Goal: Information Seeking & Learning: Understand process/instructions

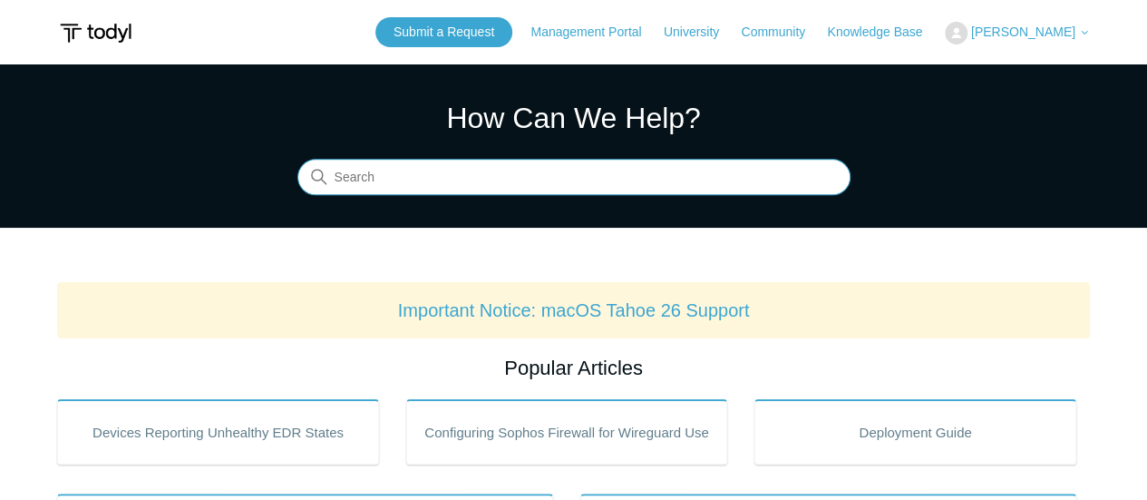
click at [550, 186] on input "Search" at bounding box center [573, 178] width 553 height 36
type input "104"
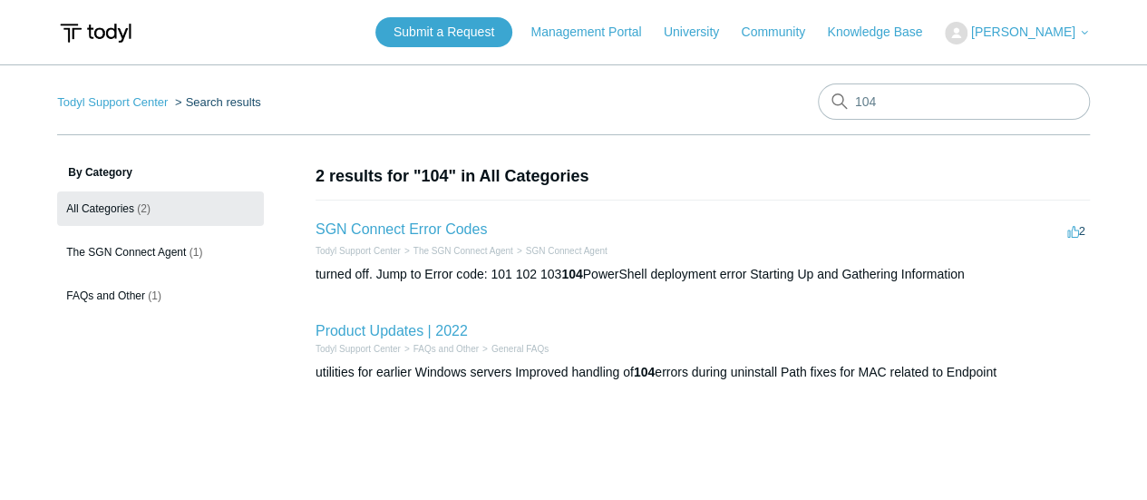
click at [488, 235] on li "SGN Connect Error Codes 2 votes 2 Todyl Support Center The SGN Connect Agent SG…" at bounding box center [703, 250] width 774 height 102
click at [448, 231] on link "SGN Connect Error Codes" at bounding box center [401, 228] width 171 height 15
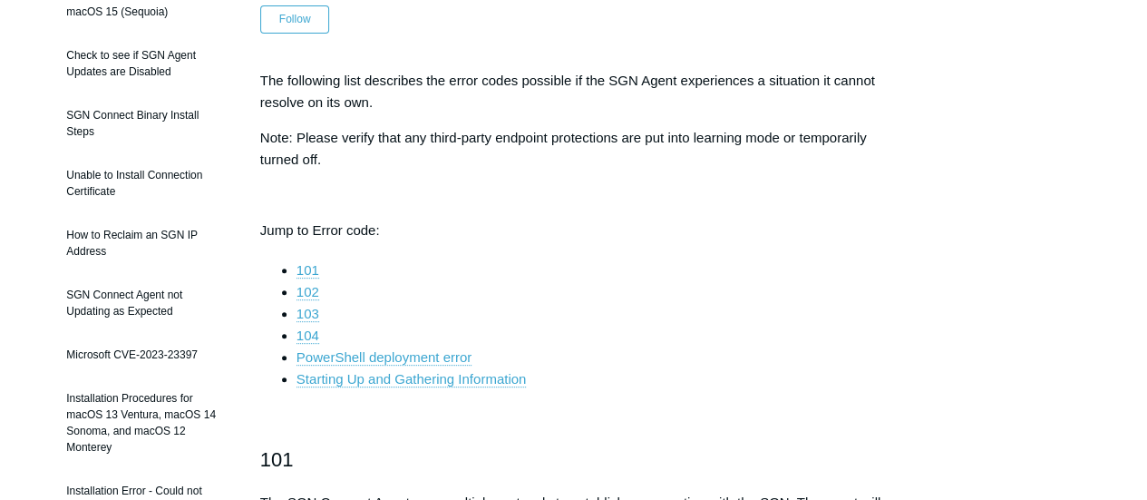
scroll to position [223, 0]
click at [309, 327] on link "104" at bounding box center [308, 334] width 23 height 16
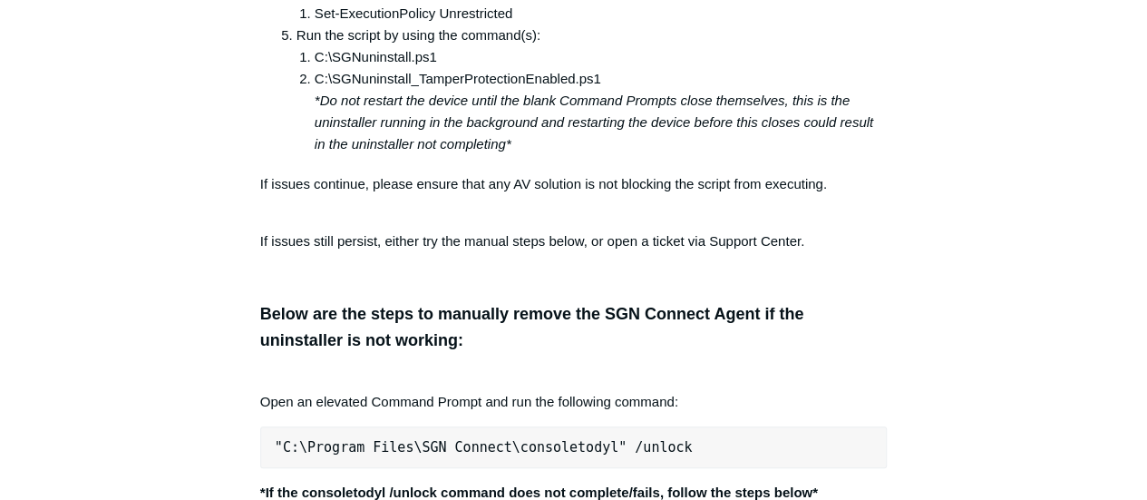
scroll to position [3511, 0]
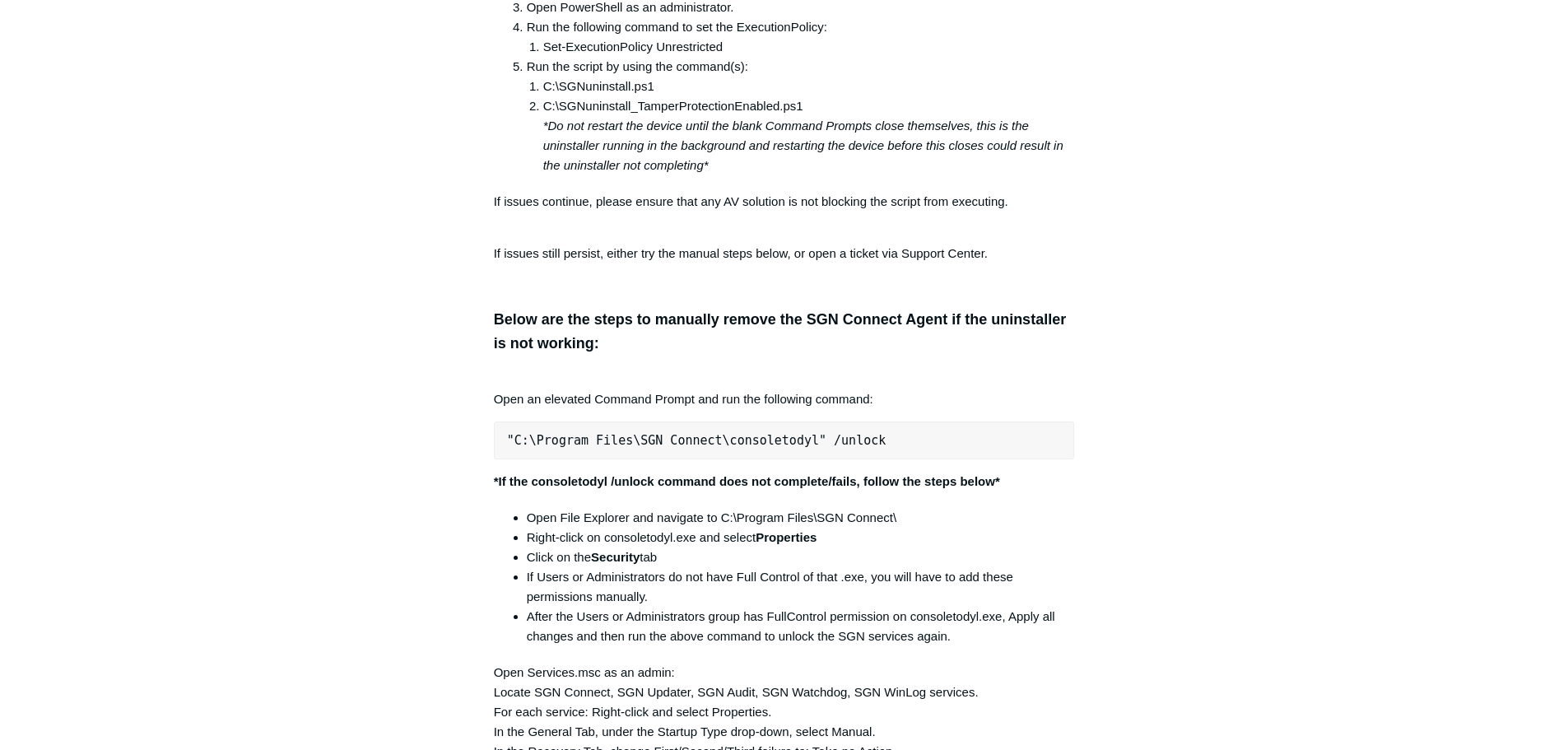
scroll to position [3106, 0]
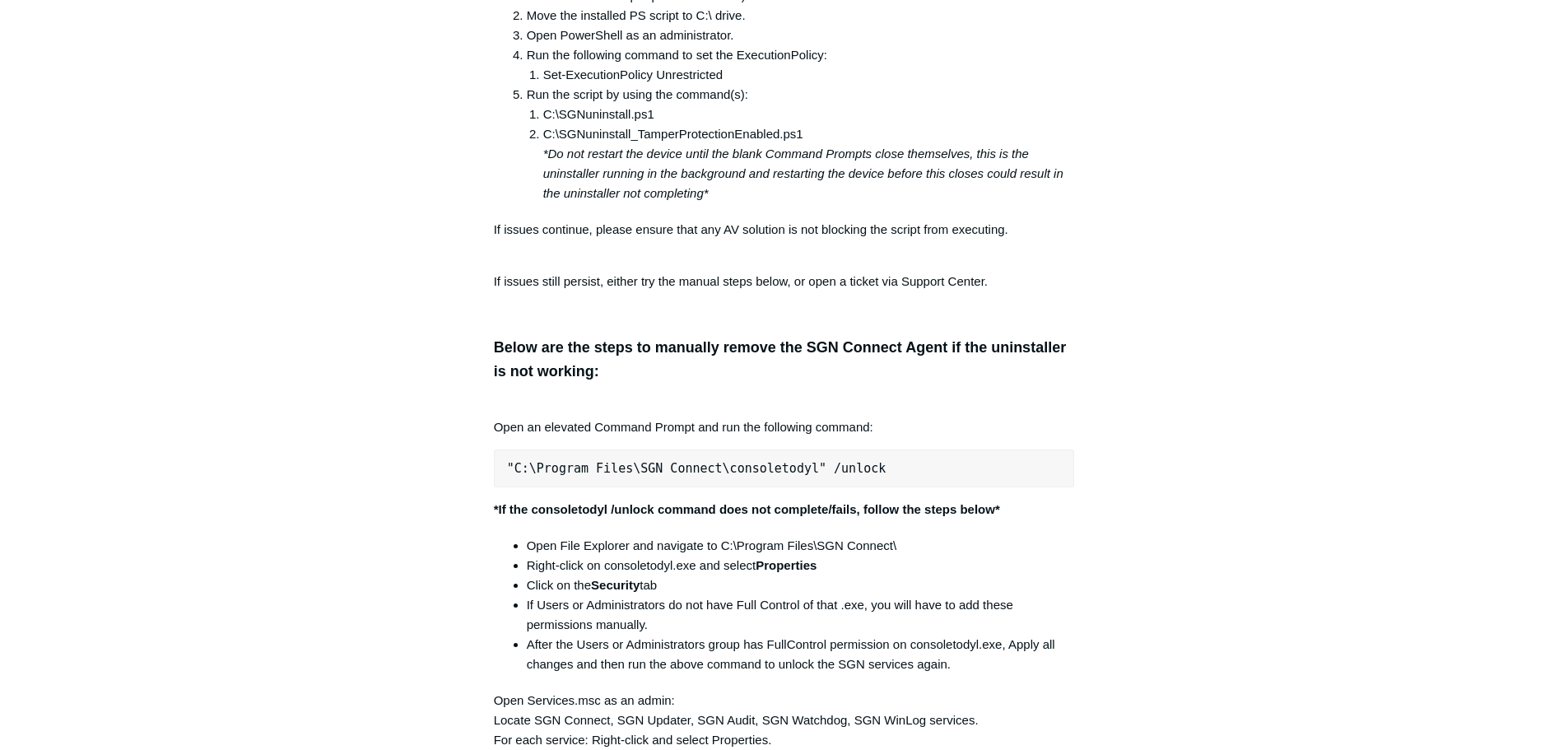
click at [1049, 234] on p "If issues continue, please ensure that any AV solution is not blocking the scri…" at bounding box center [784, 240] width 581 height 40
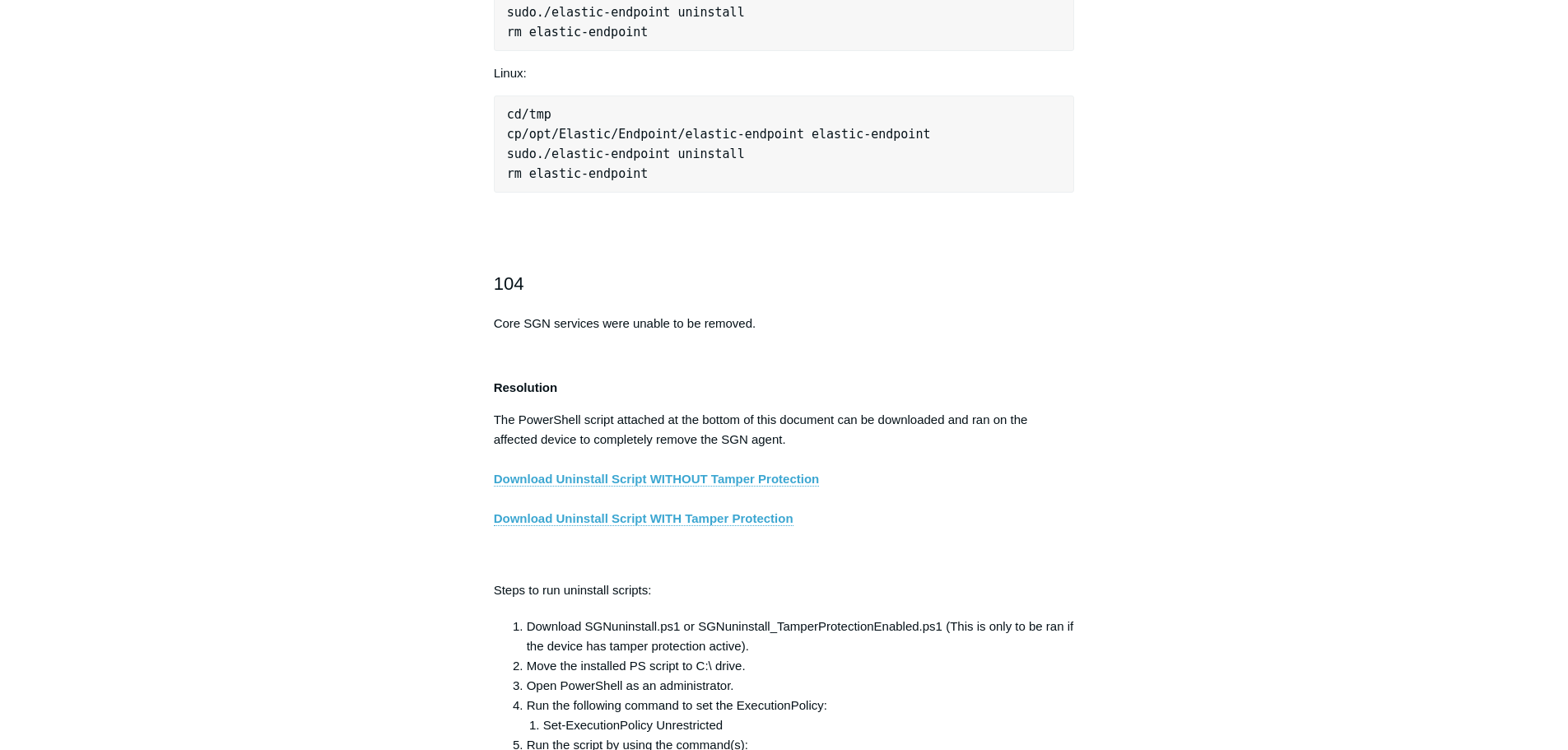
scroll to position [2448, 0]
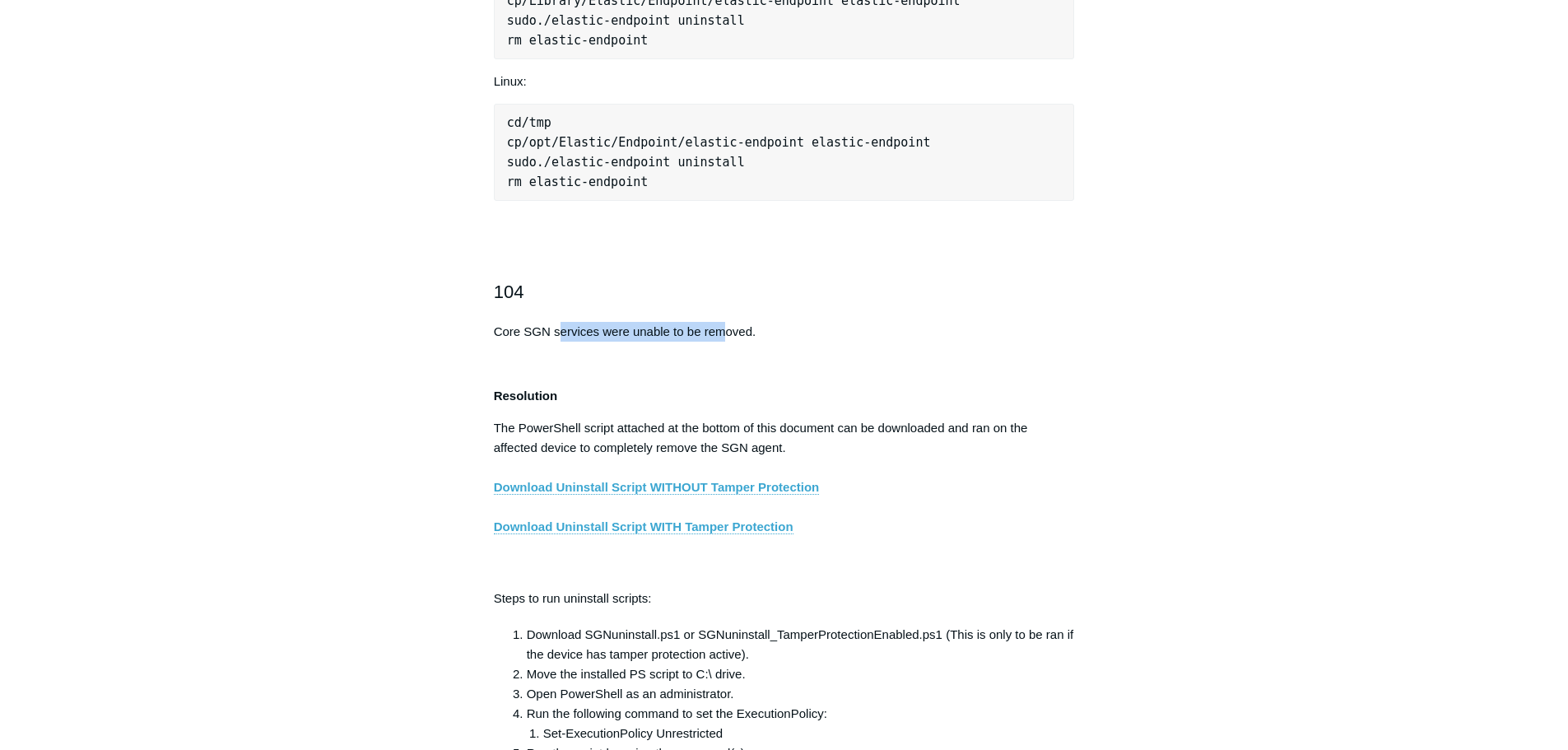
drag, startPoint x: 561, startPoint y: 340, endPoint x: 729, endPoint y: 340, distance: 168.0
click at [727, 340] on p "Core SGN services were unable to be removed." at bounding box center [784, 332] width 581 height 20
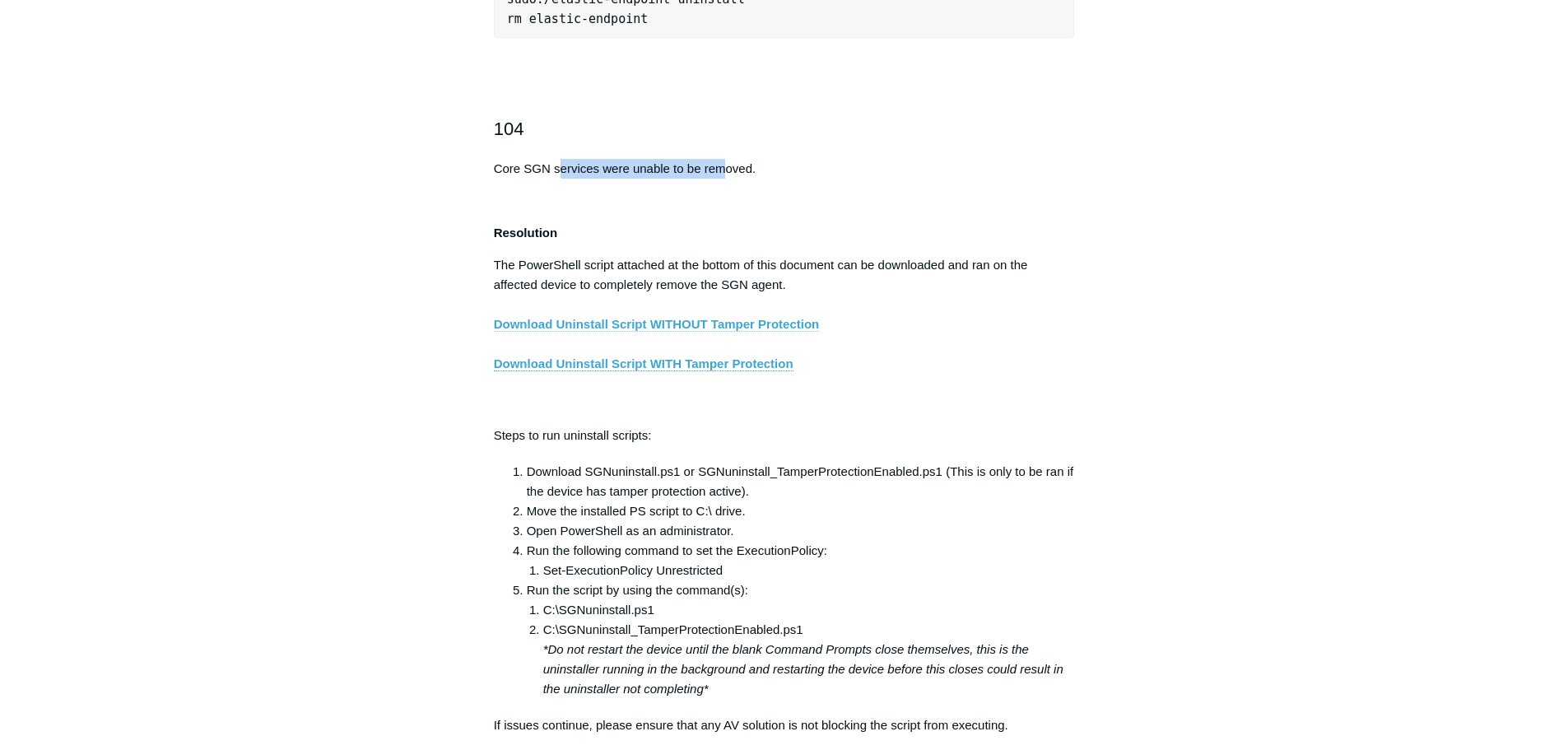
scroll to position [2612, 0]
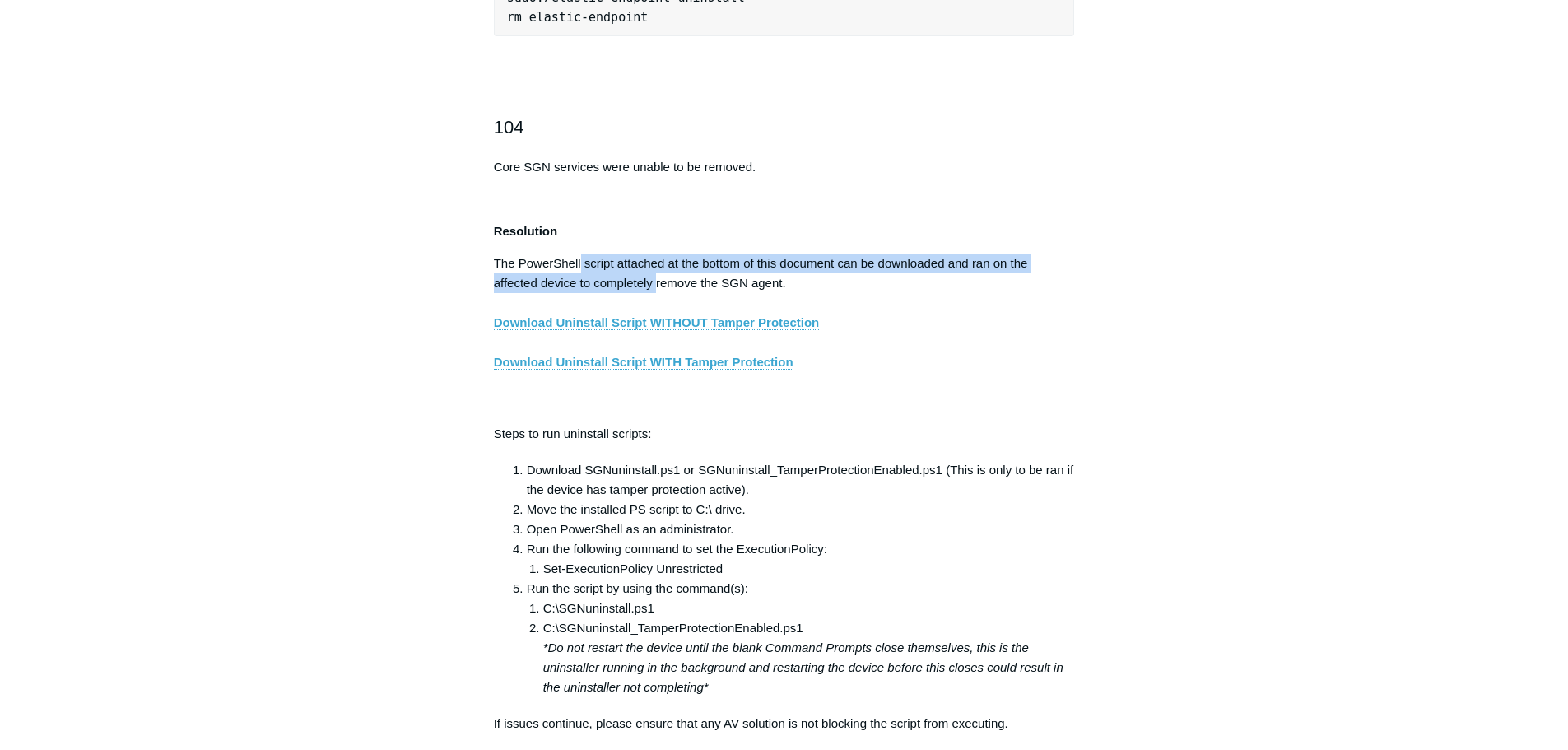
drag, startPoint x: 581, startPoint y: 276, endPoint x: 699, endPoint y: 291, distance: 118.9
click at [668, 294] on p "The PowerShell script attached at the bottom of this document can be downloaded…" at bounding box center [784, 332] width 581 height 158
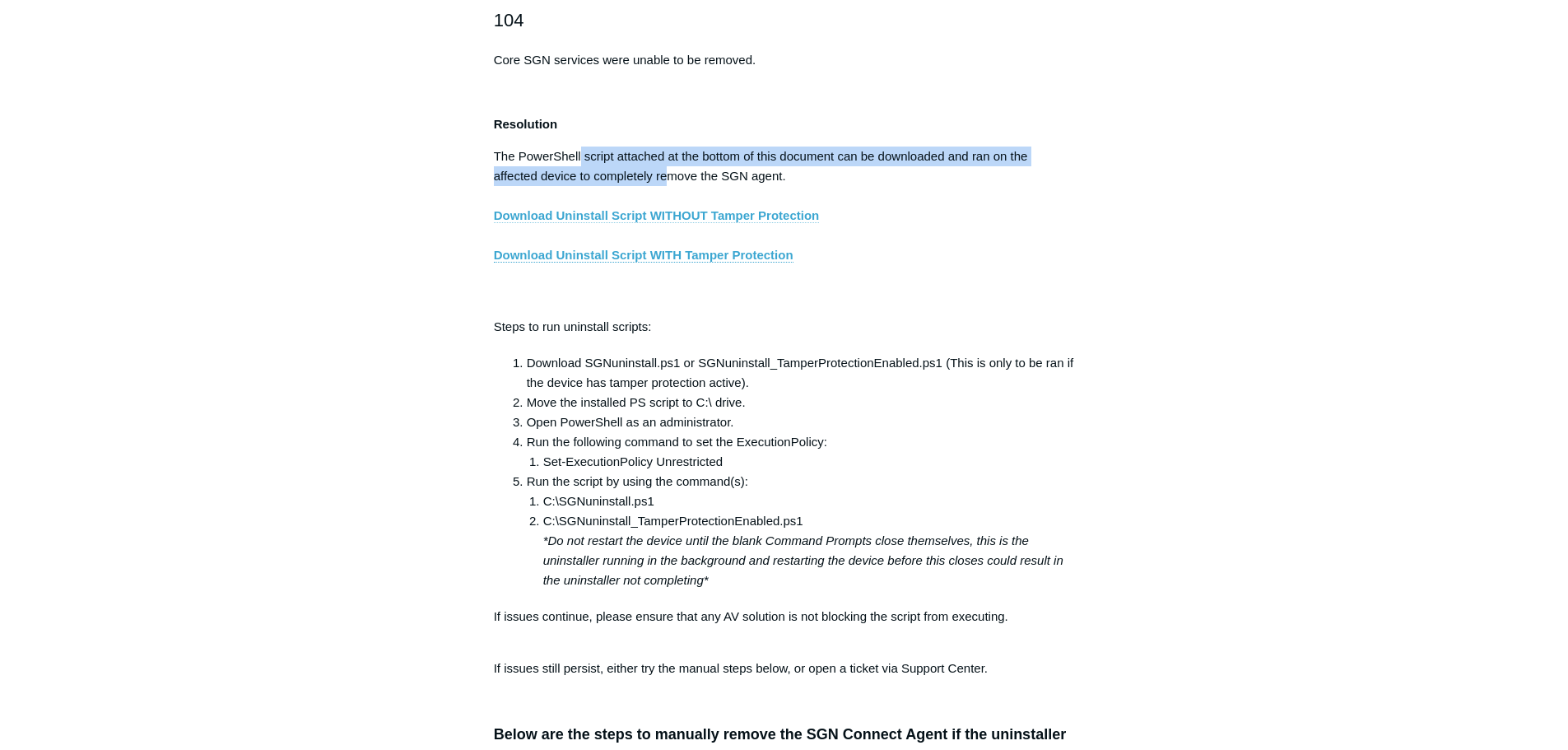
scroll to position [2778, 0]
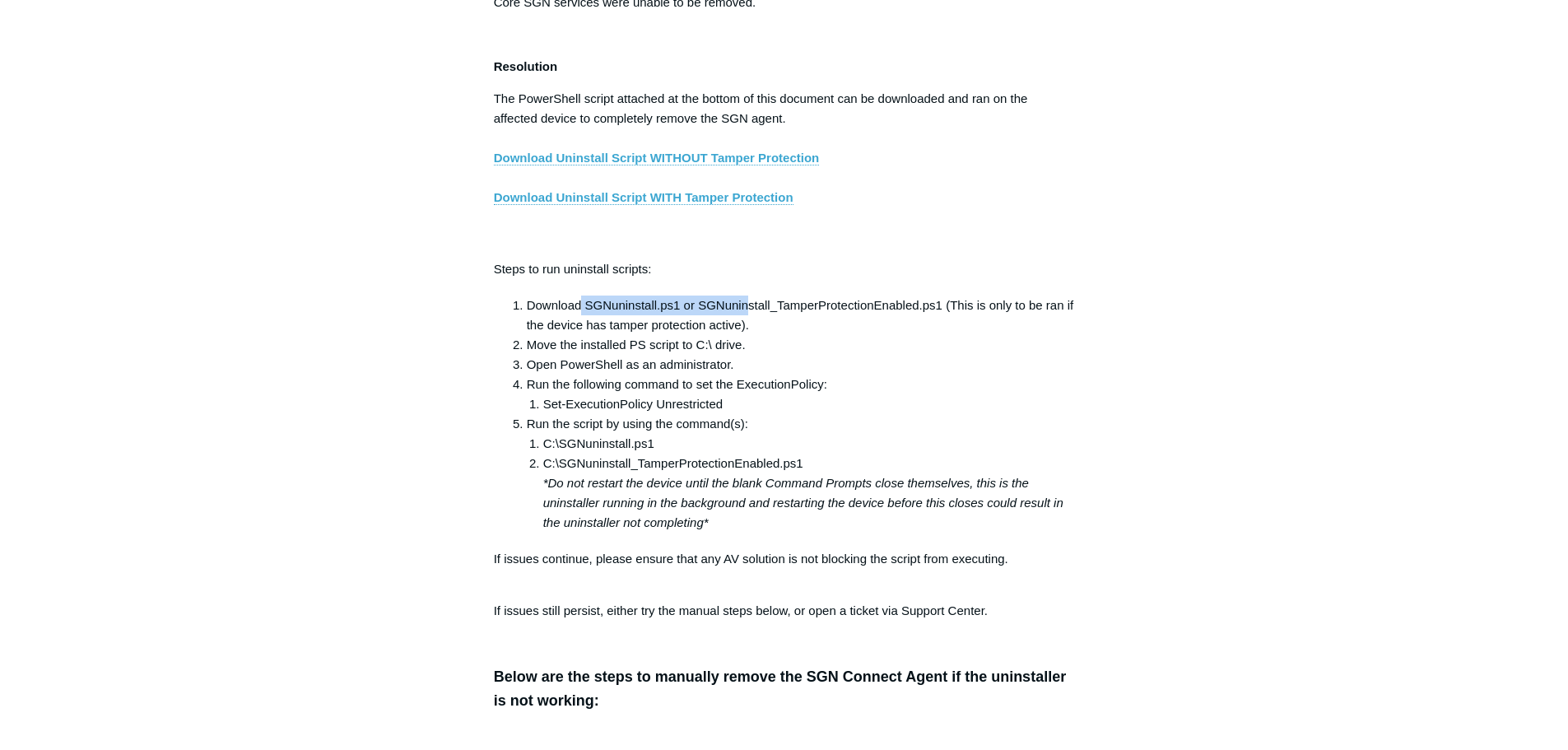
drag, startPoint x: 583, startPoint y: 319, endPoint x: 750, endPoint y: 319, distance: 167.0
click at [750, 319] on li "Download SGNuninstall.ps1 or SGNuninstall_TamperProtectionEnabled.ps1 (This is …" at bounding box center [801, 316] width 548 height 40
drag, startPoint x: 734, startPoint y: 350, endPoint x: 629, endPoint y: 358, distance: 105.3
click at [629, 355] on li "Move the installed PS script to C:\ drive." at bounding box center [801, 345] width 548 height 20
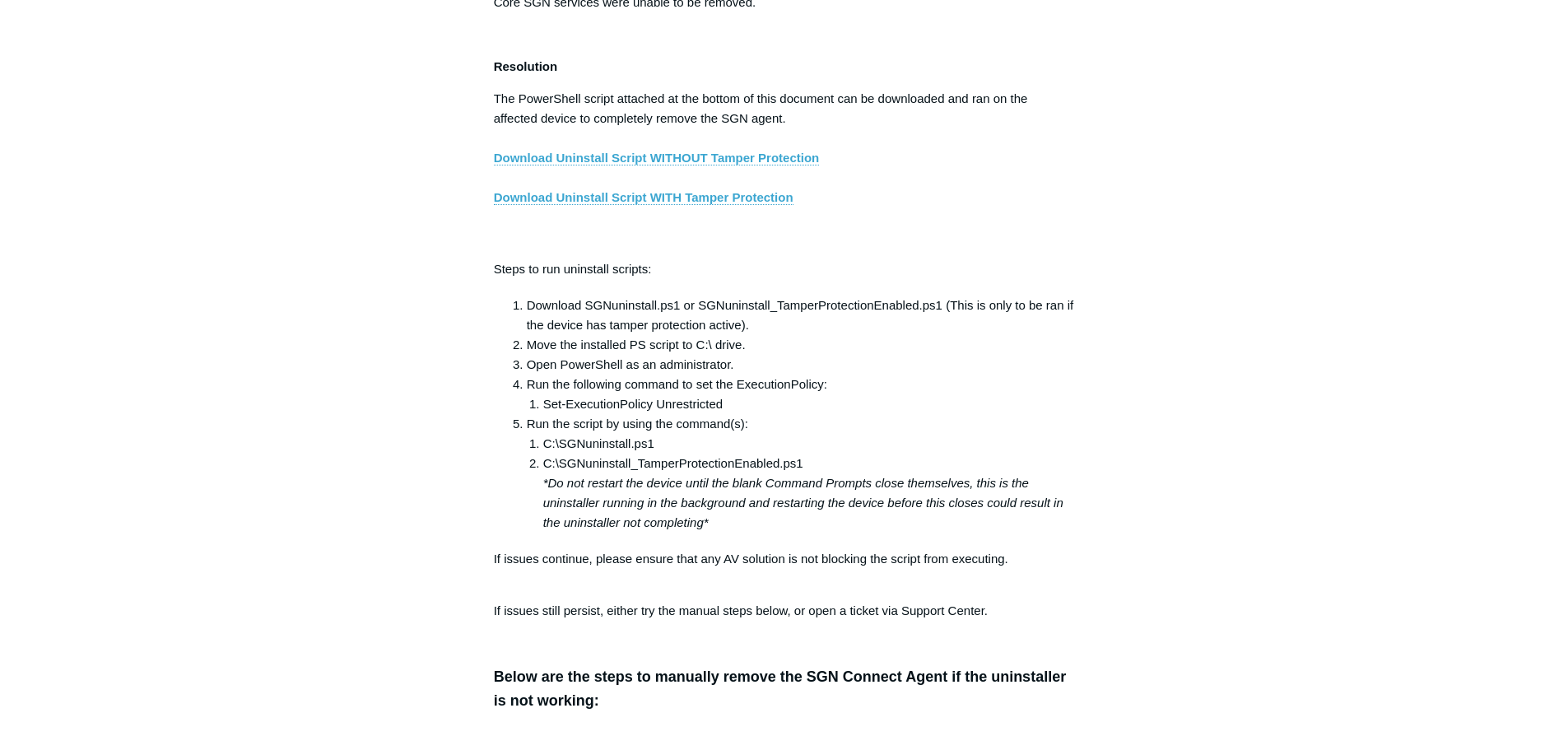
click at [741, 375] on li "Open PowerShell as an administrator." at bounding box center [801, 365] width 548 height 20
drag, startPoint x: 763, startPoint y: 404, endPoint x: 688, endPoint y: 395, distance: 75.5
click at [688, 395] on li "Run the following command to set the ExecutionPolicy: Set-ExecutionPolicy Unres…" at bounding box center [801, 395] width 548 height 40
click at [784, 409] on li "Set-ExecutionPolicy Unrestricted" at bounding box center [809, 404] width 532 height 20
drag, startPoint x: 738, startPoint y: 489, endPoint x: 814, endPoint y: 481, distance: 76.4
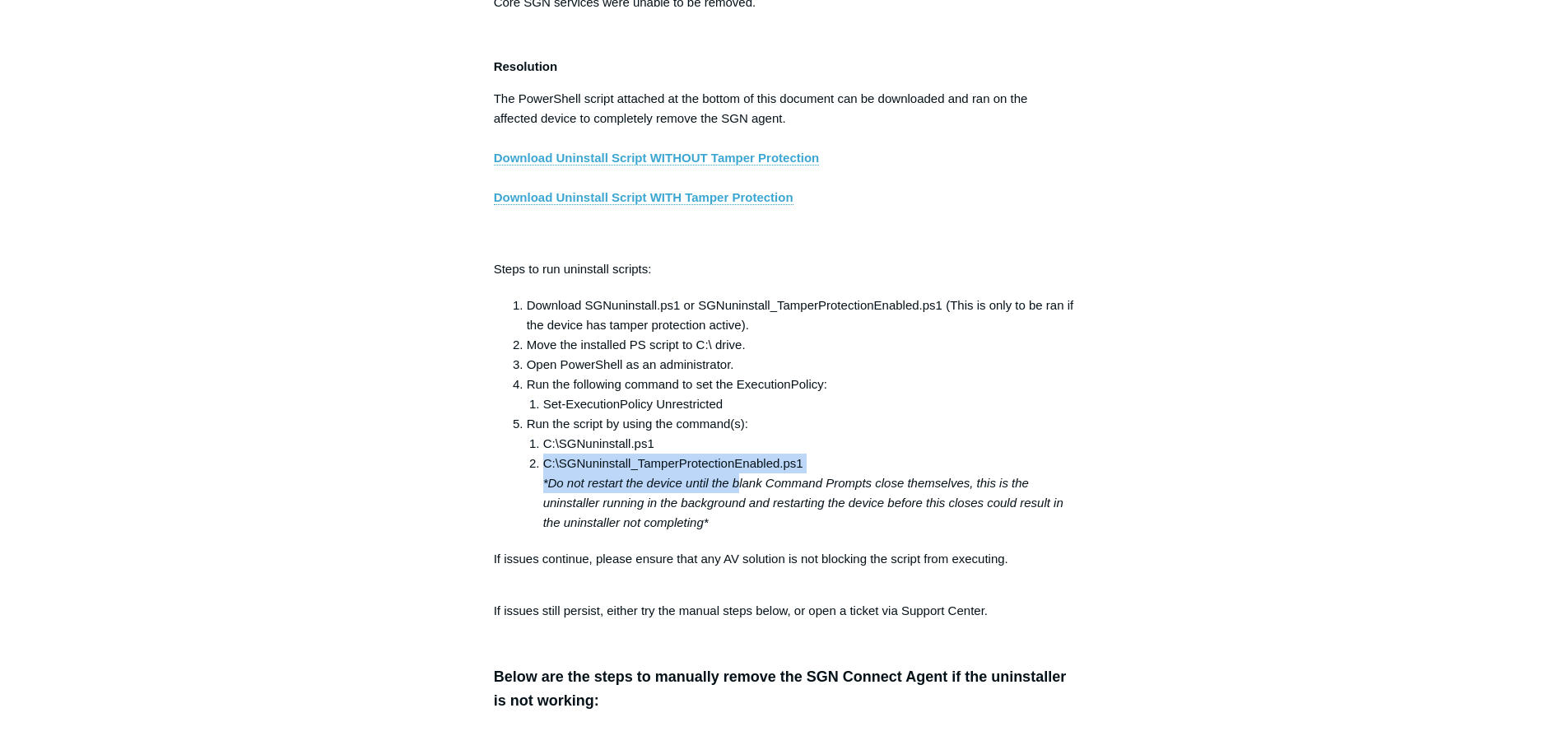
click at [814, 481] on li "C:\SGNuninstall_TamperProtectionEnabled.ps1 *Do not restart the device until th…" at bounding box center [809, 493] width 532 height 79
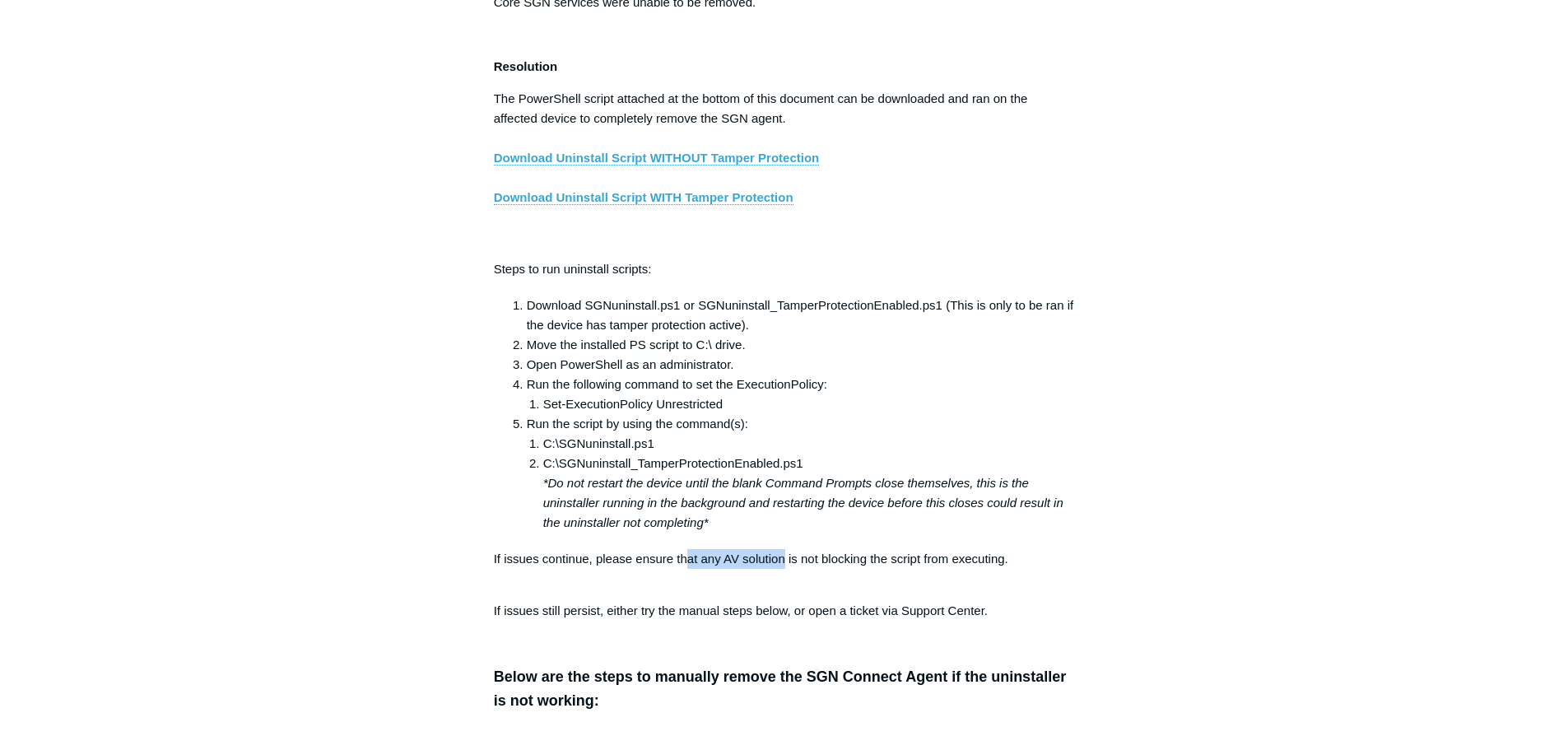
drag, startPoint x: 698, startPoint y: 561, endPoint x: 791, endPoint y: 548, distance: 93.9
click at [790, 549] on div "The following list describes the error codes possible if the SGN Agent experien…" at bounding box center [784, 634] width 581 height 6295
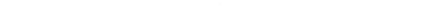
scroll to position [3149, 0]
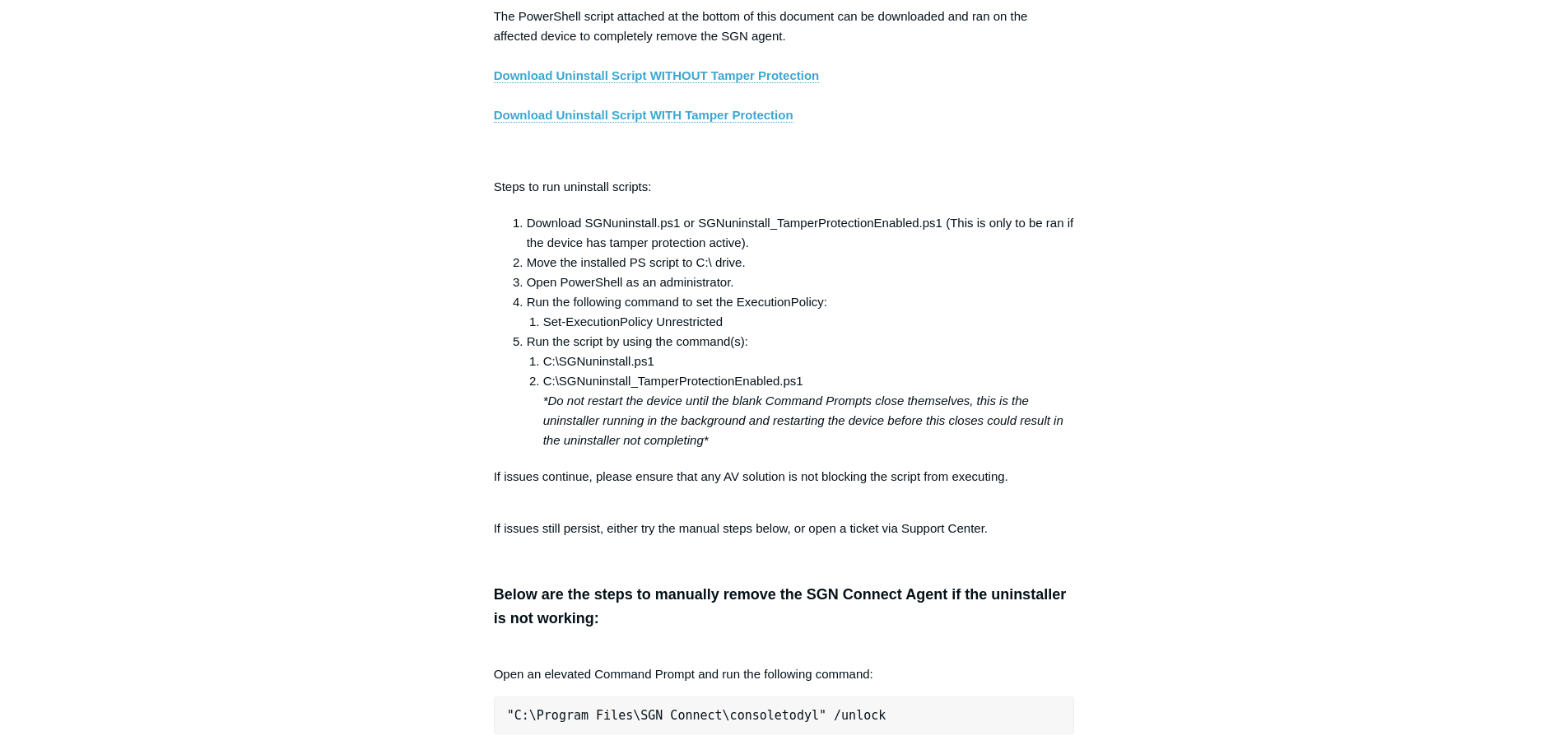
click at [802, 537] on p "If issues still persist, either try the manual steps below, or open a ticket vi…" at bounding box center [784, 528] width 581 height 20
click at [560, 749] on div "The following list describes the error codes possible if the SGN Agent experien…" at bounding box center [784, 552] width 581 height 6295
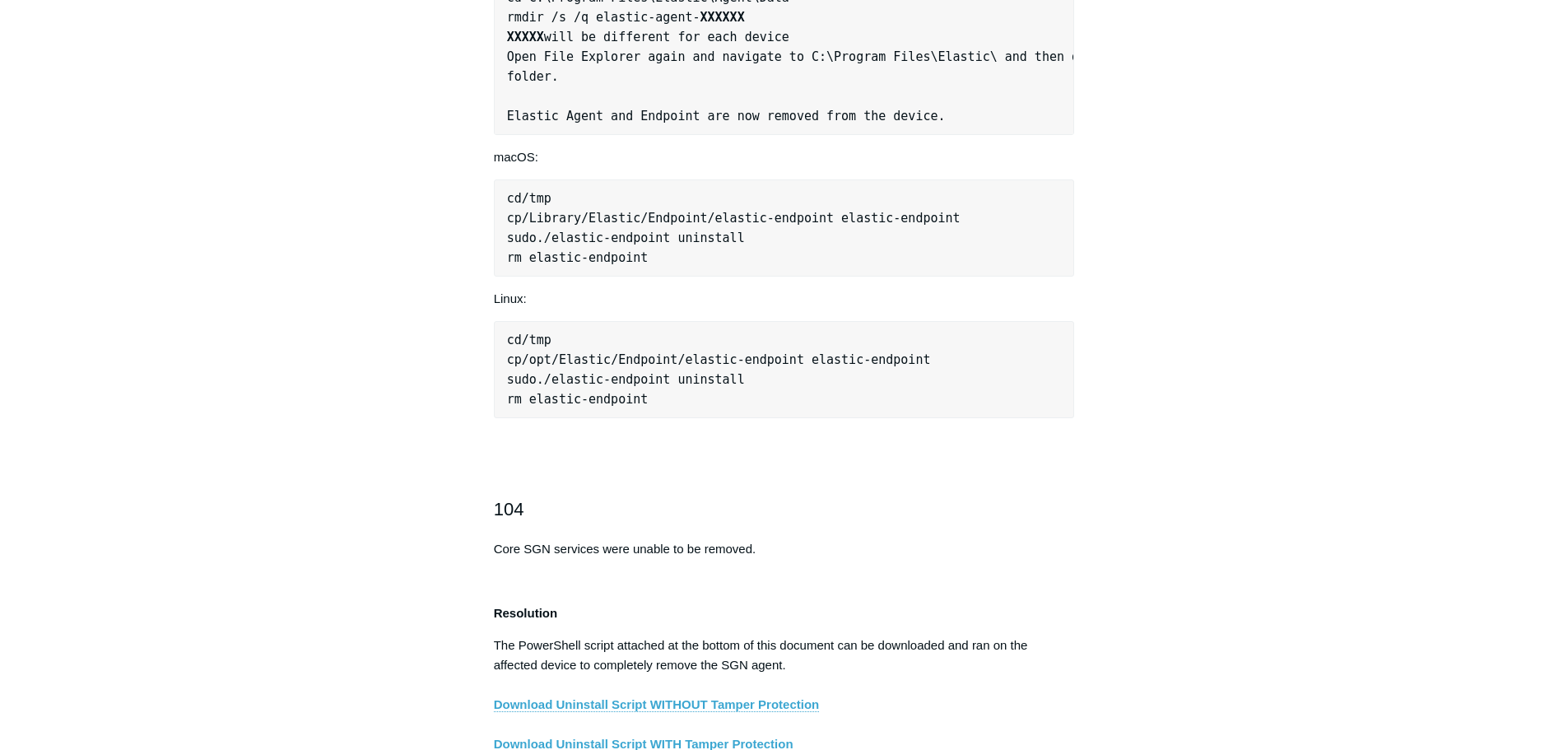
scroll to position [2201, 0]
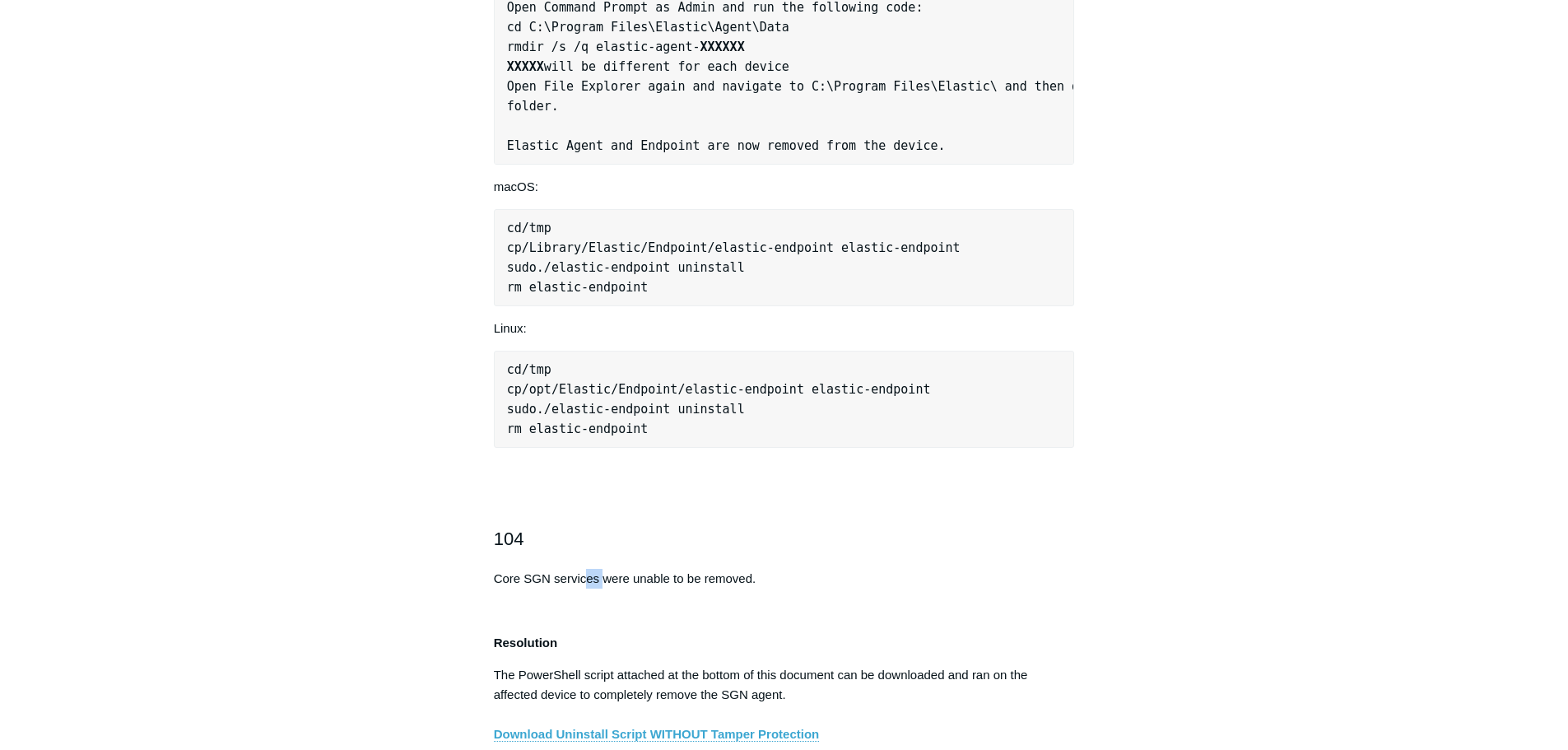
drag, startPoint x: 587, startPoint y: 593, endPoint x: 606, endPoint y: 587, distance: 19.9
click at [606, 587] on p "Core SGN services were unable to be removed." at bounding box center [784, 579] width 581 height 20
click at [597, 588] on p "Core SGN services were unable to be removed." at bounding box center [784, 579] width 581 height 20
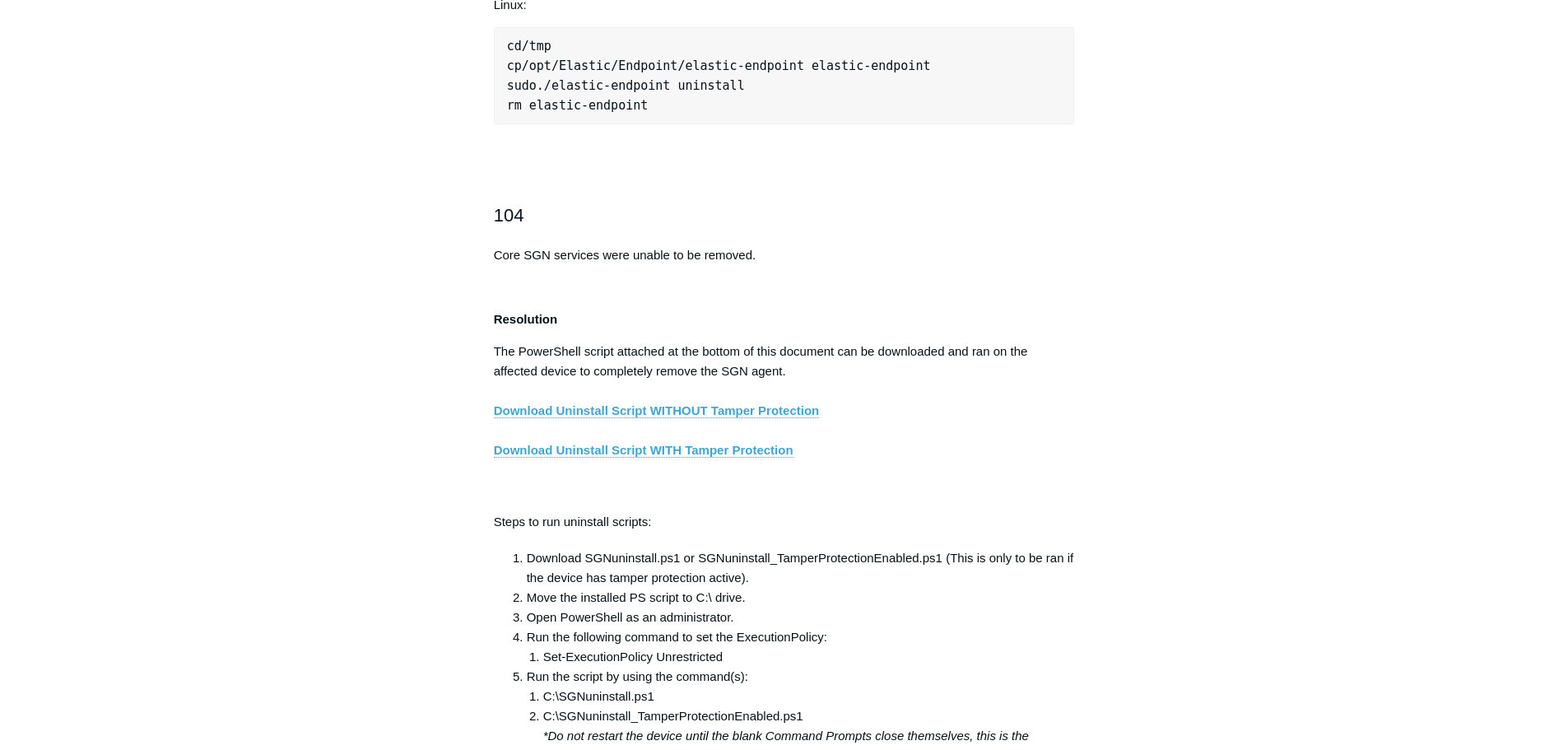
scroll to position [2531, 0]
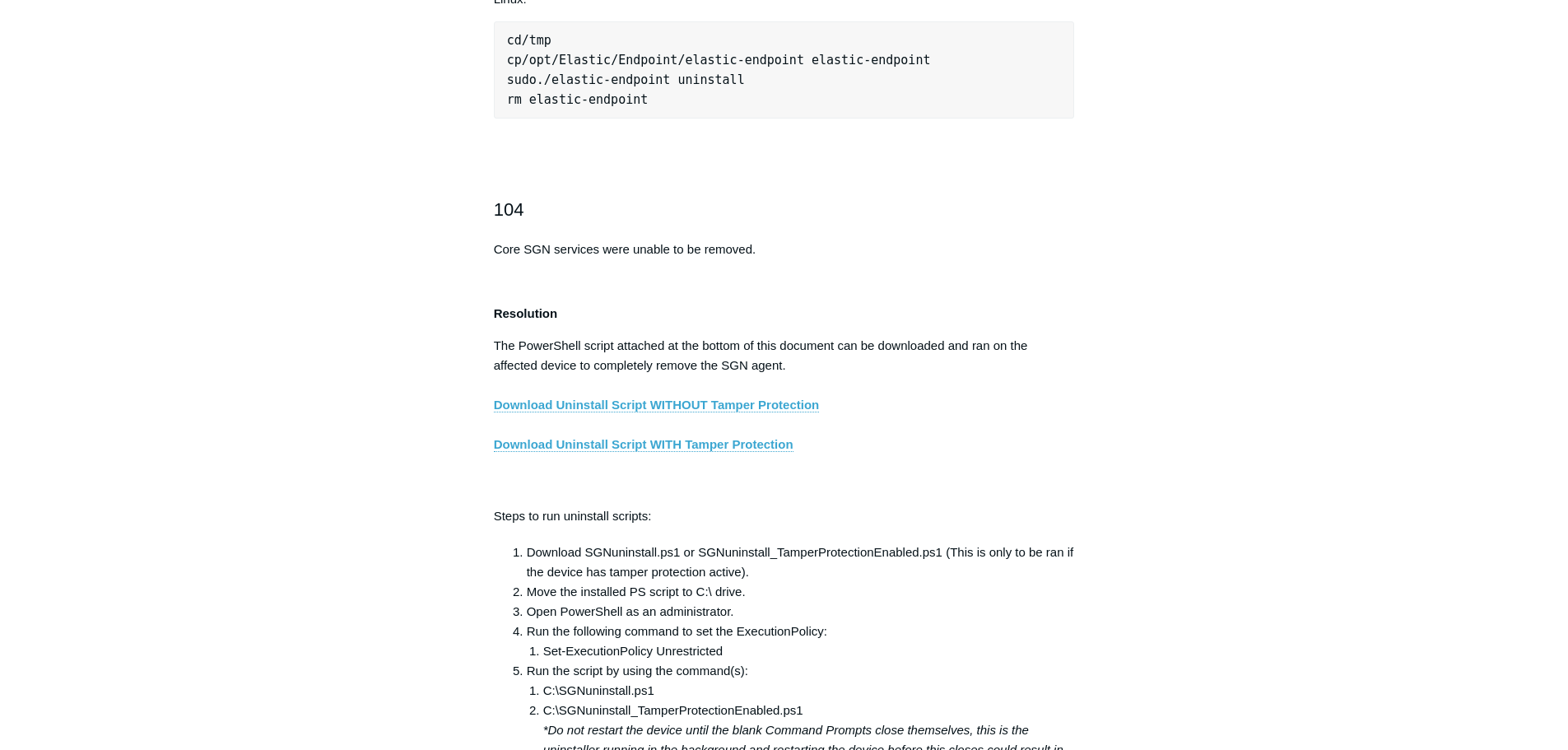
drag, startPoint x: 544, startPoint y: 388, endPoint x: 529, endPoint y: 376, distance: 19.2
click at [529, 376] on p "The PowerShell script attached at the bottom of this document can be downloaded…" at bounding box center [784, 415] width 581 height 158
click at [585, 370] on p "The PowerShell script attached at the bottom of this document can be downloaded…" at bounding box center [784, 415] width 581 height 158
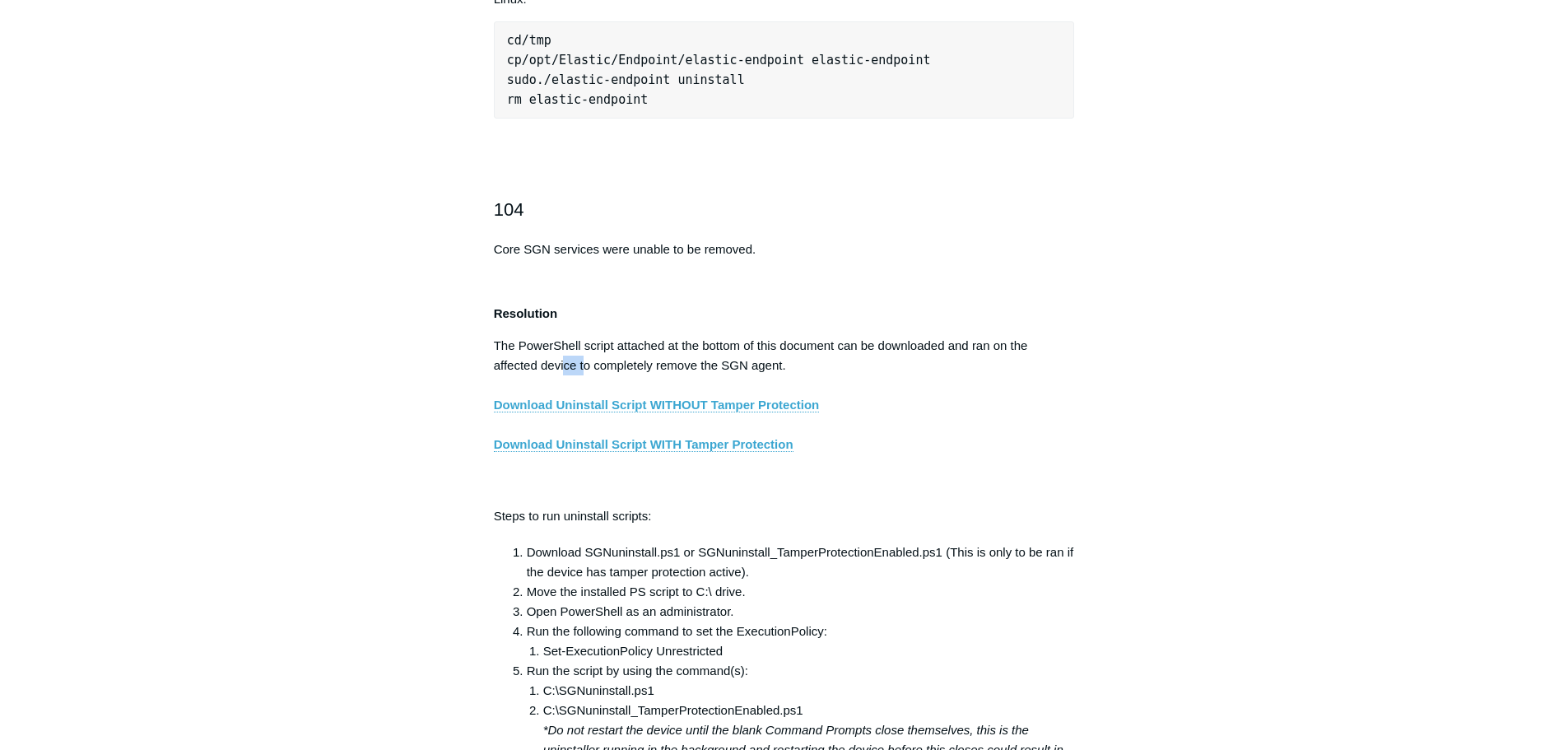
drag, startPoint x: 587, startPoint y: 374, endPoint x: 564, endPoint y: 376, distance: 23.1
click at [564, 376] on p "The PowerShell script attached at the bottom of this document can be downloaded…" at bounding box center [784, 415] width 581 height 158
click at [601, 366] on p "The PowerShell script attached at the bottom of this document can be downloaded…" at bounding box center [784, 415] width 581 height 158
drag, startPoint x: 640, startPoint y: 380, endPoint x: 615, endPoint y: 373, distance: 26.0
click at [585, 384] on p "The PowerShell script attached at the bottom of this document can be downloaded…" at bounding box center [784, 415] width 581 height 158
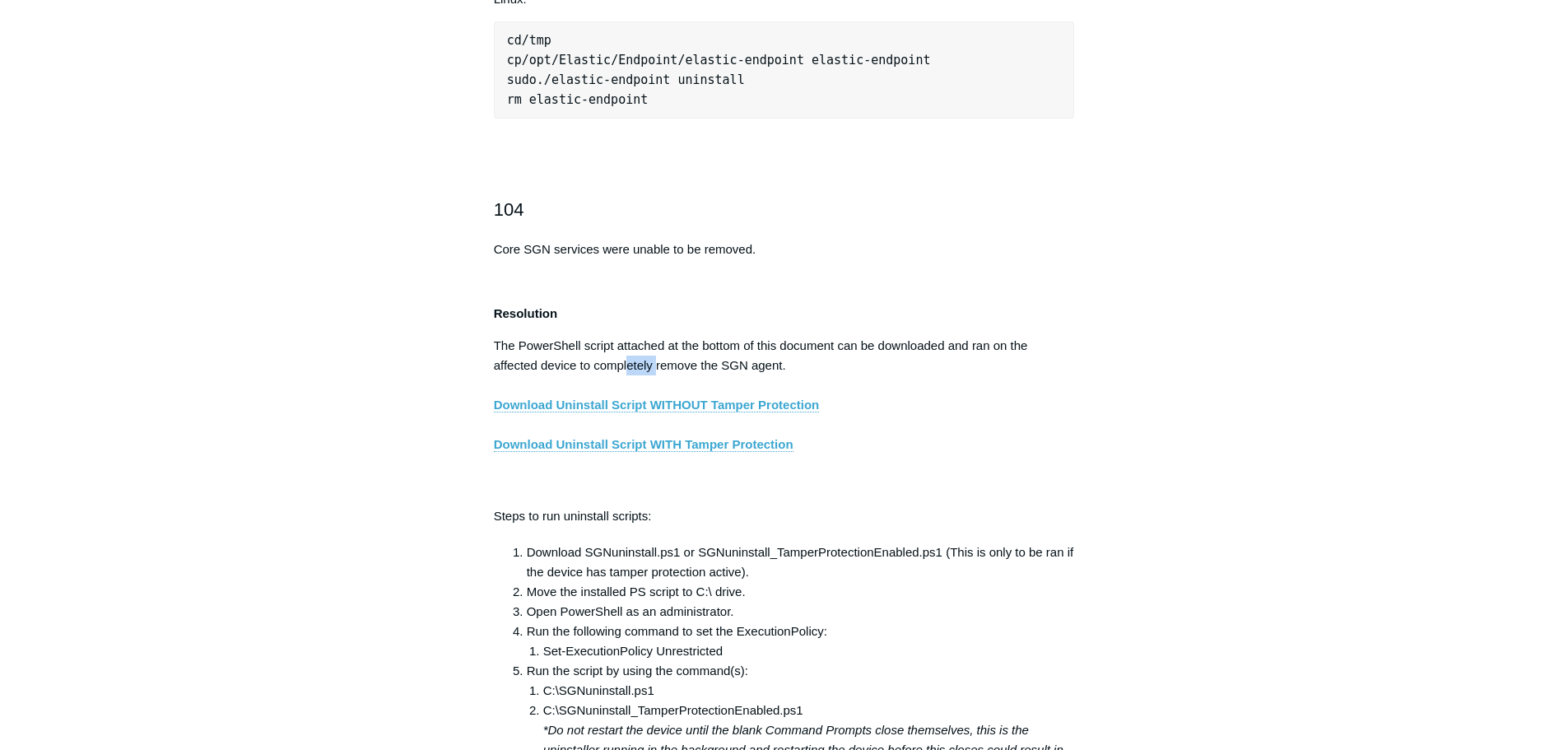
drag, startPoint x: 657, startPoint y: 373, endPoint x: 630, endPoint y: 370, distance: 27.2
click at [630, 370] on p "The PowerShell script attached at the bottom of this document can be downloaded…" at bounding box center [784, 415] width 581 height 158
click at [661, 363] on p "The PowerShell script attached at the bottom of this document can be downloaded…" at bounding box center [784, 415] width 581 height 158
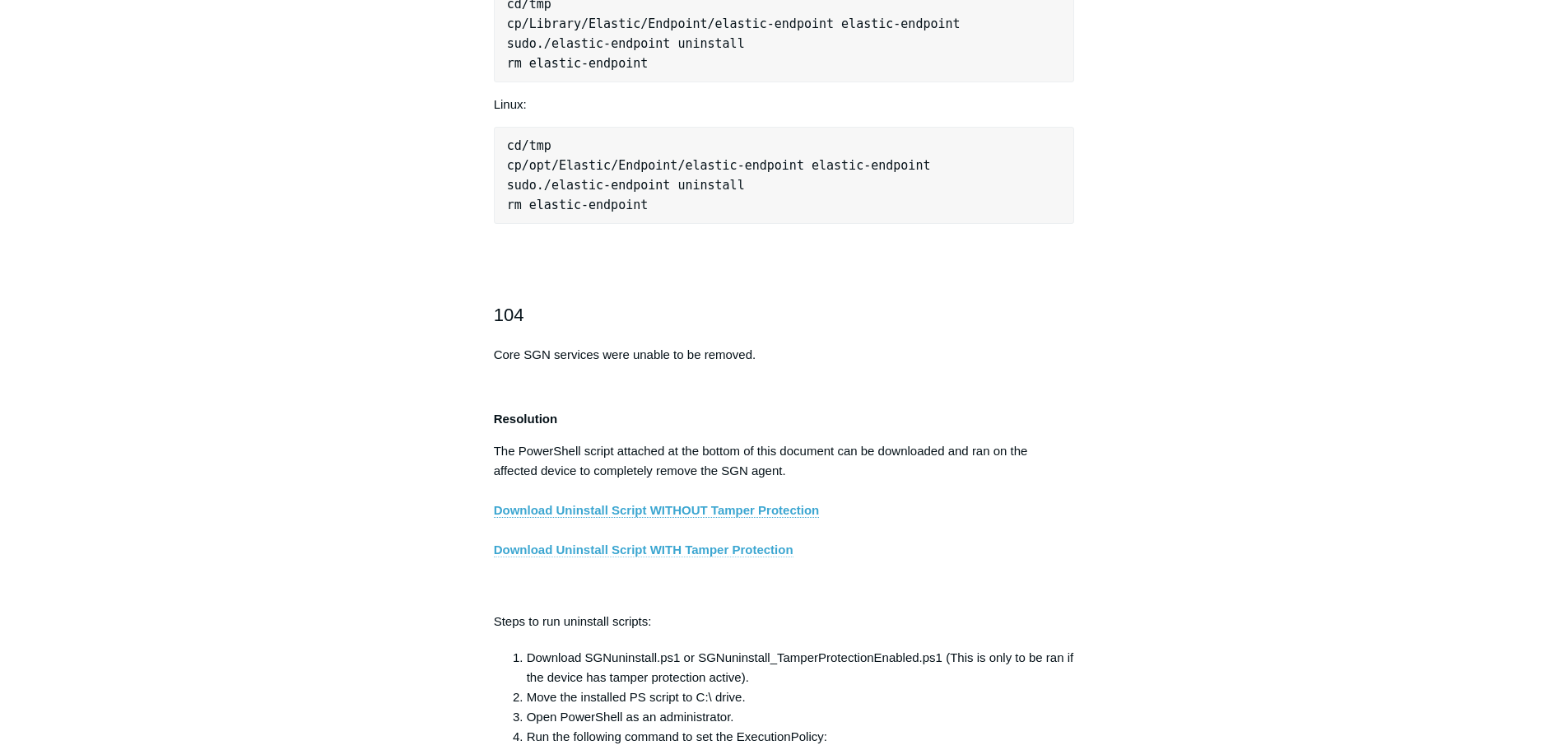
scroll to position [2365, 0]
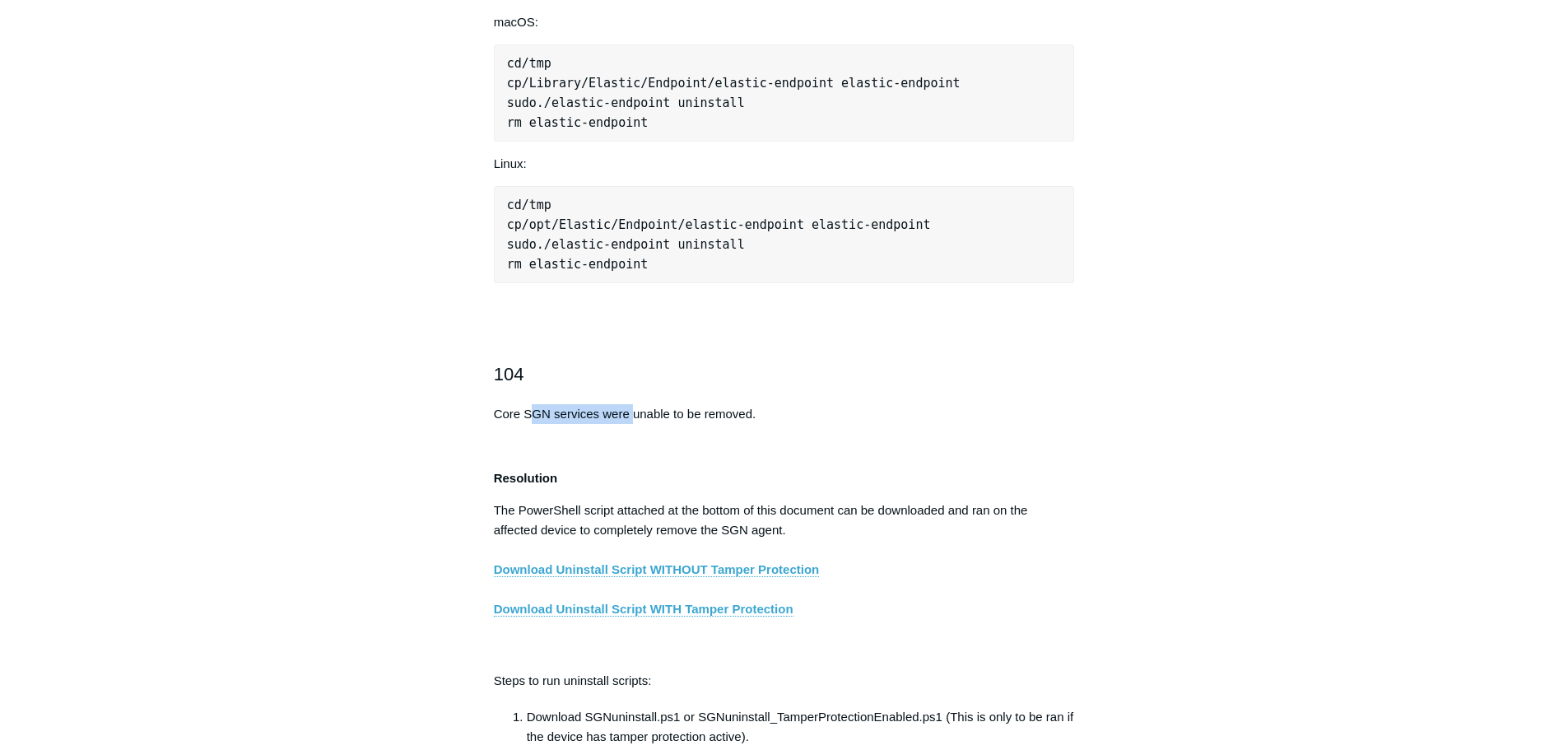
drag, startPoint x: 535, startPoint y: 434, endPoint x: 636, endPoint y: 418, distance: 102.3
click at [635, 419] on p "Core SGN services were unable to be removed." at bounding box center [784, 414] width 581 height 20
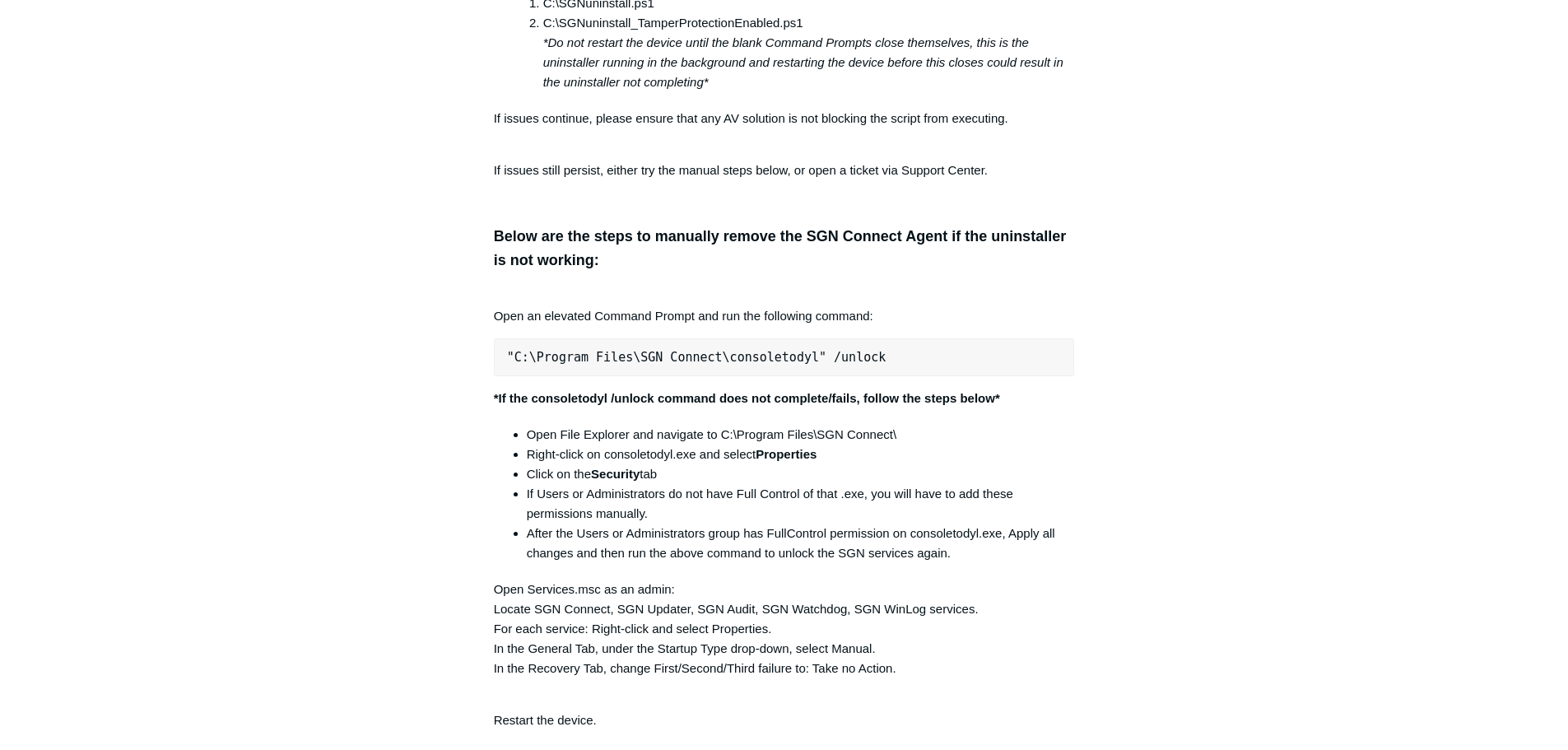
scroll to position [3189, 0]
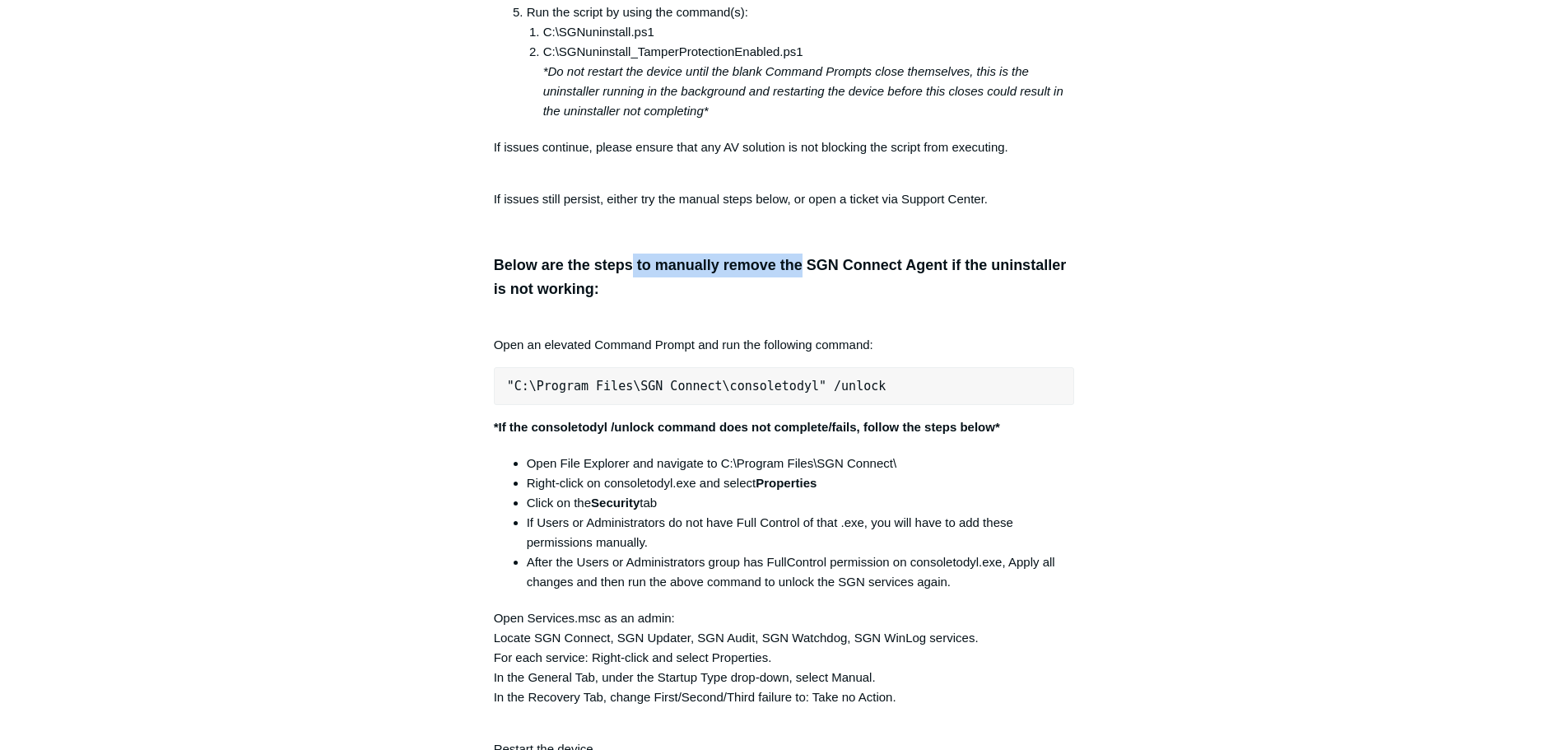
drag, startPoint x: 659, startPoint y: 273, endPoint x: 804, endPoint y: 273, distance: 145.0
click at [804, 273] on h3 "Below are the steps to manually remove the SGN Connect Agent if the uninstaller…" at bounding box center [784, 277] width 581 height 48
click at [755, 301] on h3 "Below are the steps to manually remove the SGN Connect Agent if the uninstaller…" at bounding box center [784, 277] width 581 height 48
drag, startPoint x: 729, startPoint y: 311, endPoint x: 596, endPoint y: 330, distance: 134.4
click at [591, 330] on div "The following list describes the error codes possible if the SGN Agent experien…" at bounding box center [784, 222] width 581 height 6295
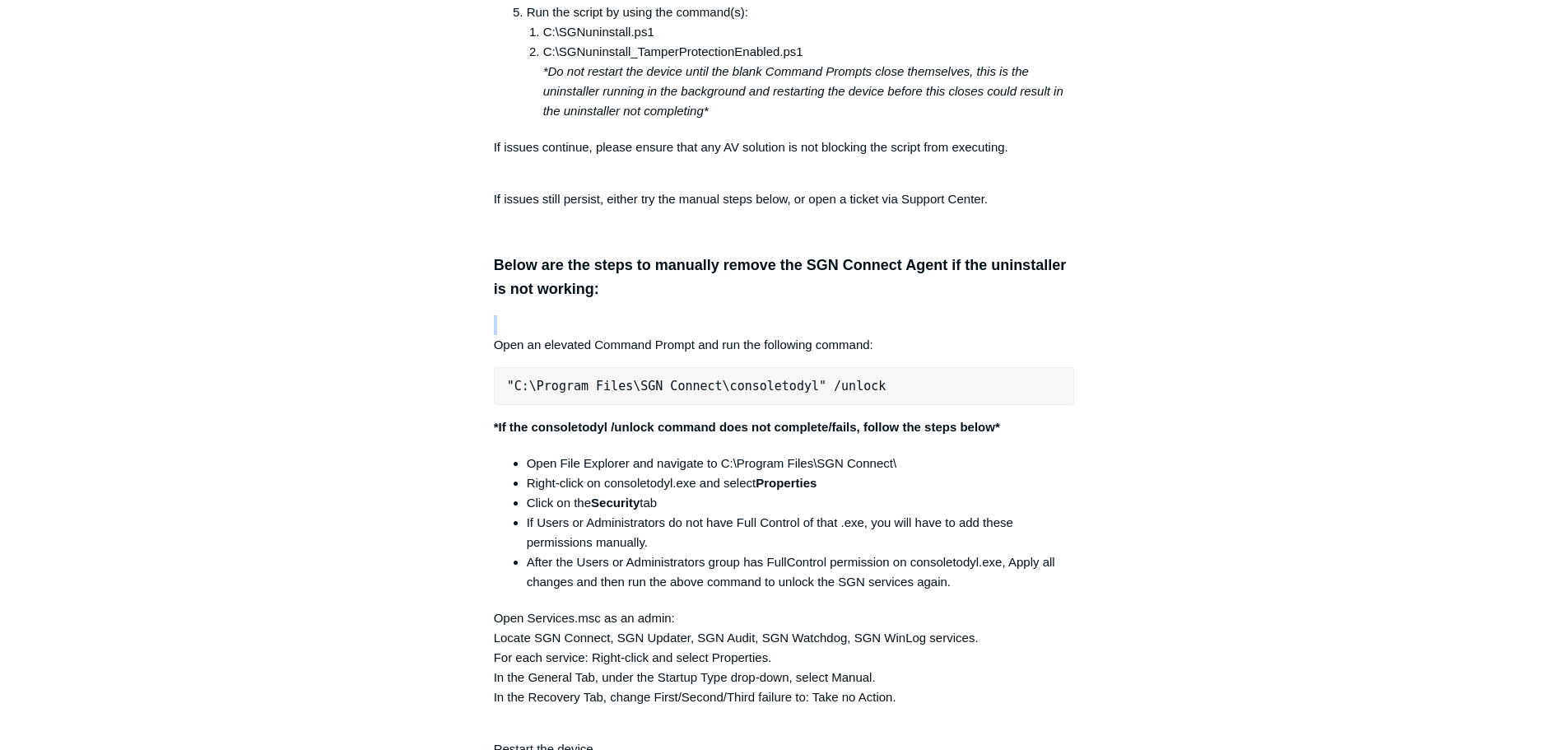
click at [626, 337] on p "Open an elevated Command Prompt and run the following command:" at bounding box center [784, 335] width 581 height 40
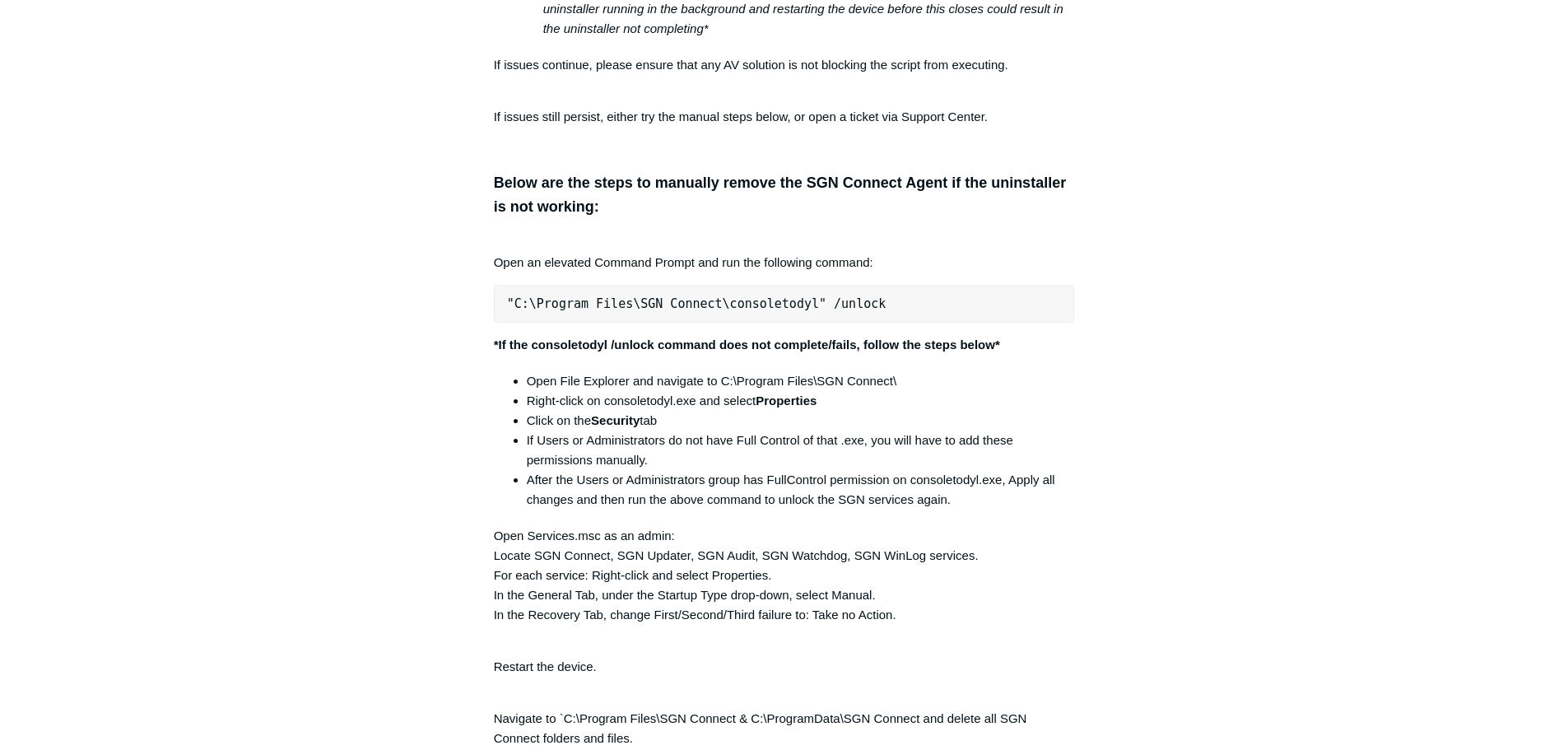
scroll to position [3436, 0]
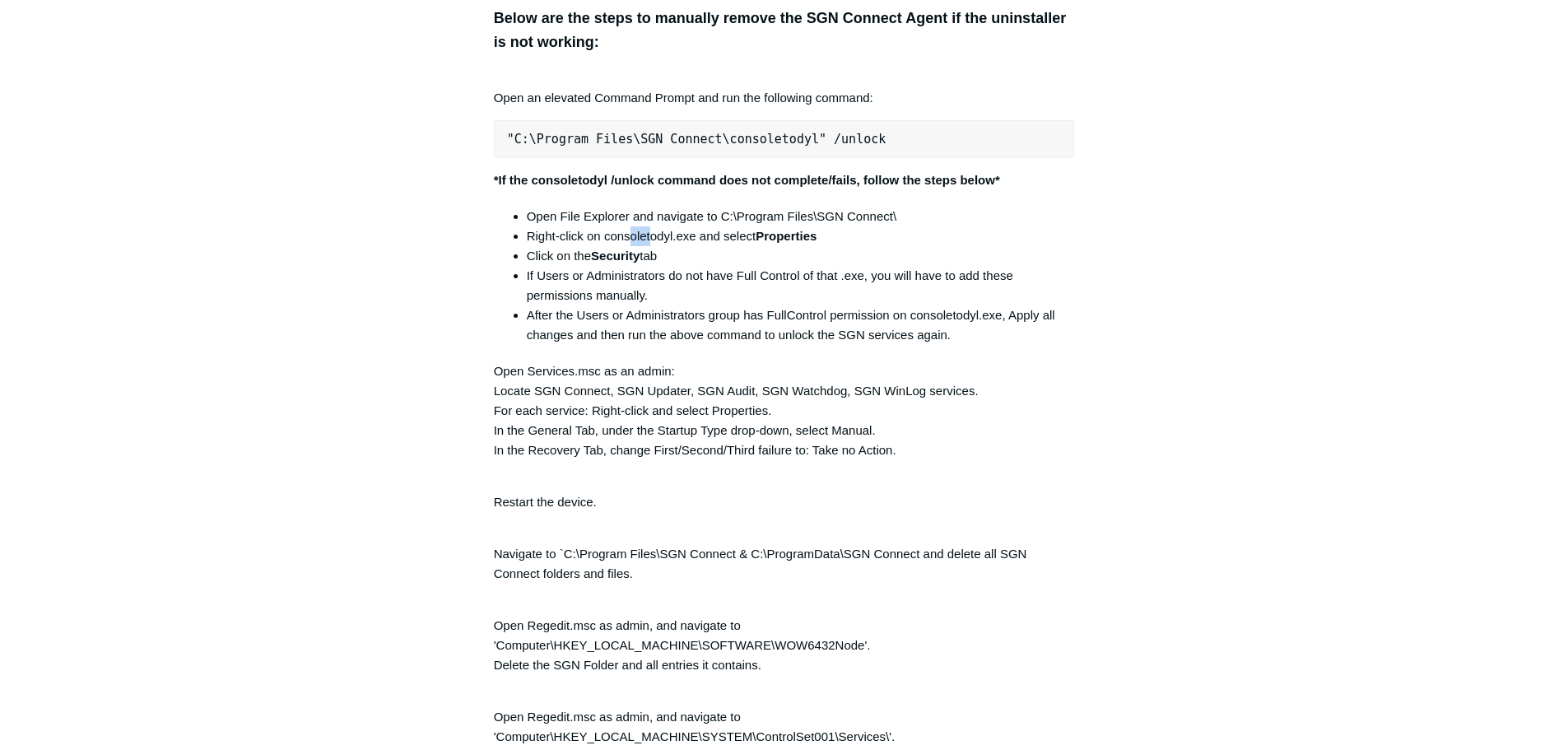
drag, startPoint x: 634, startPoint y: 246, endPoint x: 651, endPoint y: 254, distance: 18.8
click at [651, 246] on li "Right-click on consoletodyl.exe and select Properties" at bounding box center [801, 236] width 548 height 20
click at [634, 285] on li "If Users or Administrators do not have Full Control of that .exe, you will have…" at bounding box center [801, 286] width 548 height 40
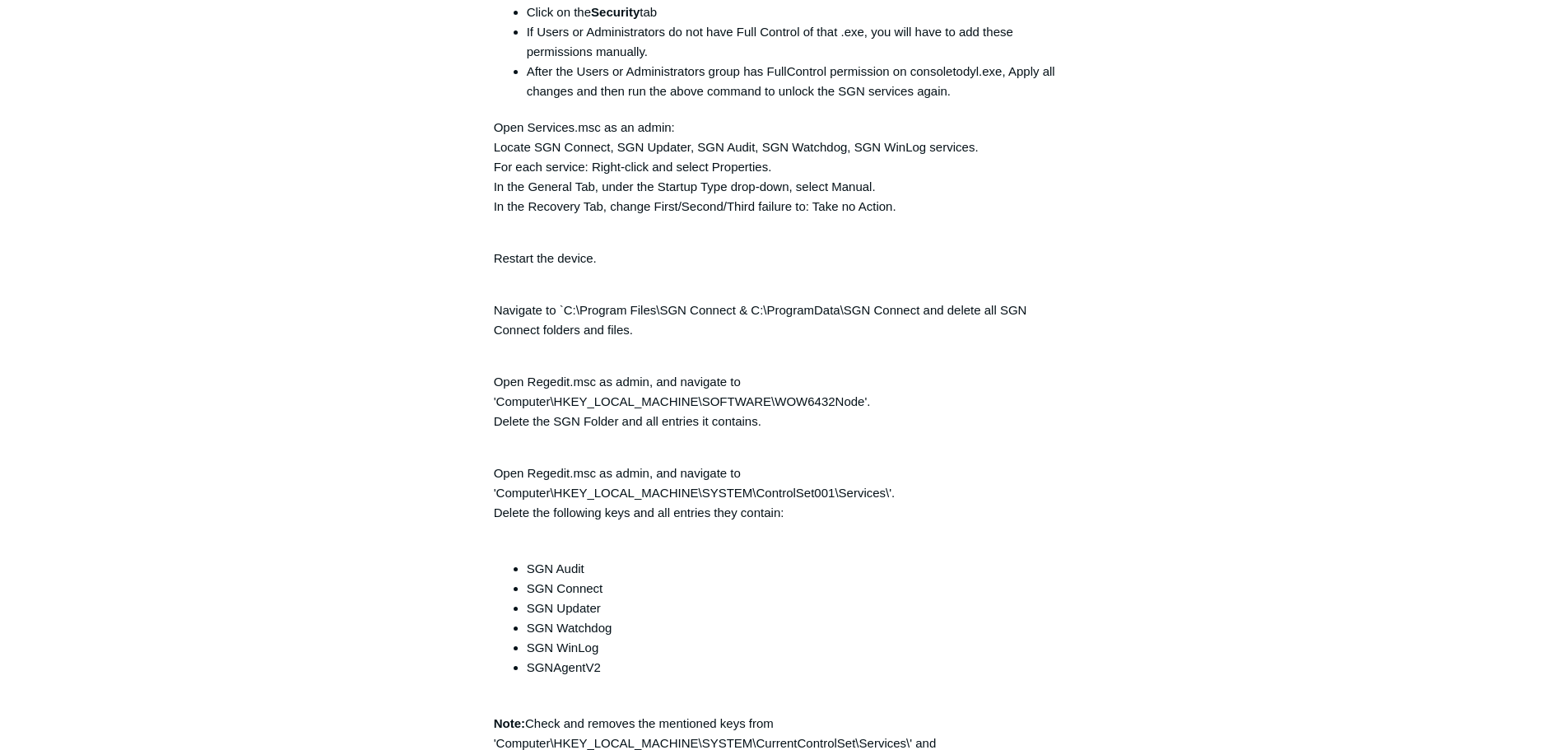
scroll to position [3683, 0]
drag, startPoint x: 667, startPoint y: 319, endPoint x: 737, endPoint y: 322, distance: 70.1
click at [737, 322] on p "Navigate to `C:\Program Files\SGN Connect & C:\ProgramData\SGN Connect and dele…" at bounding box center [784, 307] width 581 height 59
click at [703, 335] on p "Navigate to `C:\Program Files\SGN Connect & C:\ProgramData\SGN Connect and dele…" at bounding box center [784, 307] width 581 height 59
